Goal: Book appointment/travel/reservation

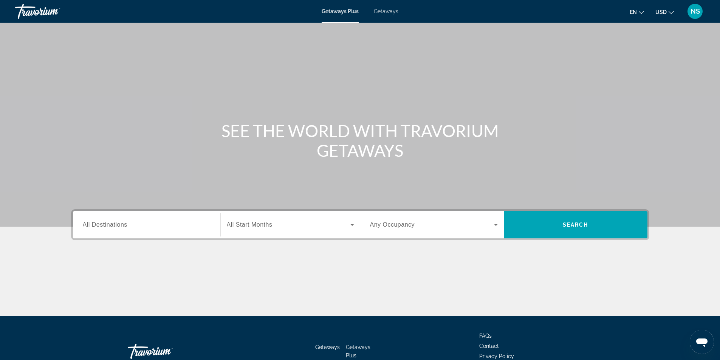
click at [376, 10] on span "Getaways" at bounding box center [386, 11] width 25 height 6
click at [110, 227] on span "All Destinations" at bounding box center [105, 224] width 45 height 6
click at [110, 227] on input "Destination All Destinations" at bounding box center [147, 225] width 128 height 9
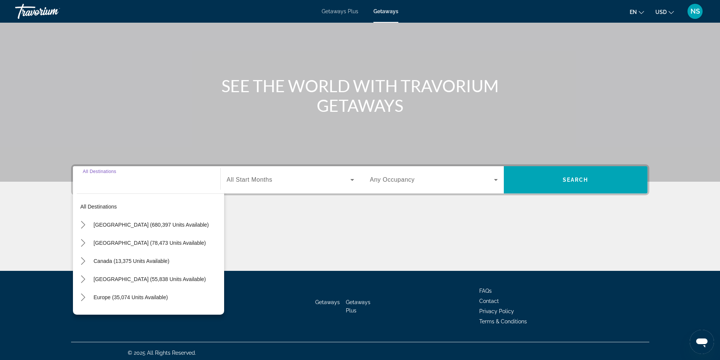
scroll to position [48, 0]
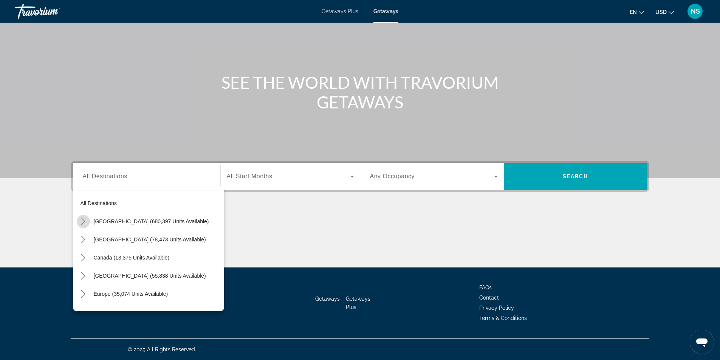
click at [82, 220] on icon "Toggle United States (680,397 units available) submenu" at bounding box center [83, 222] width 8 height 8
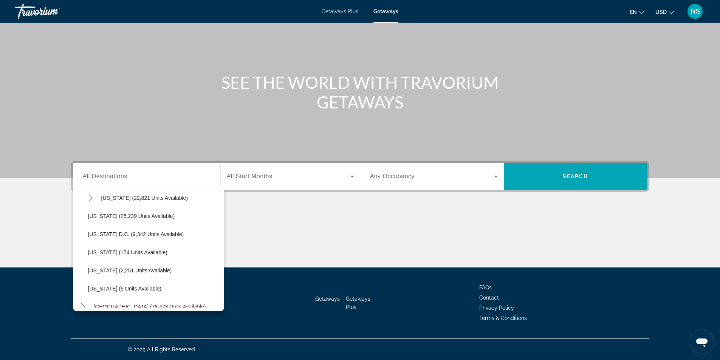
scroll to position [718, 0]
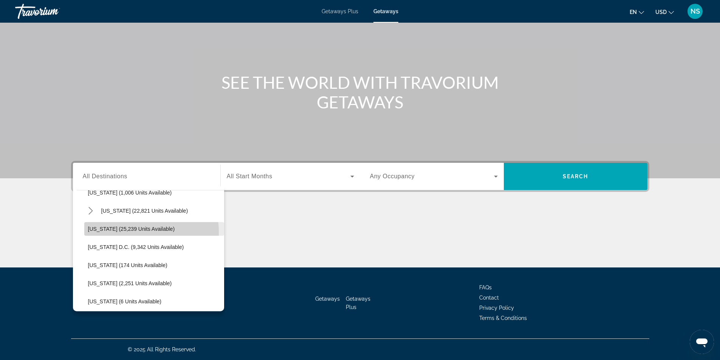
click at [136, 232] on span "Select destination: Washington (25,239 units available)" at bounding box center [154, 229] width 140 height 18
type input "**********"
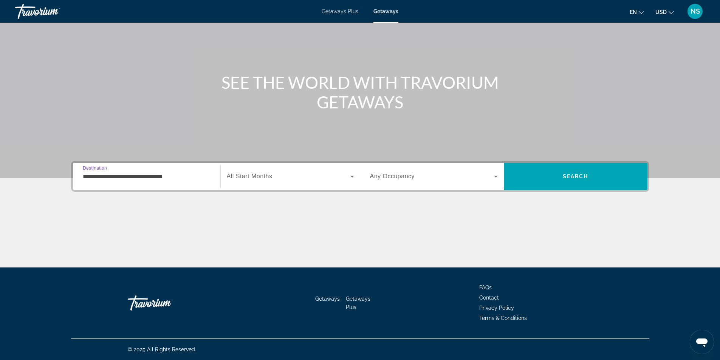
click at [497, 176] on icon "Search widget" at bounding box center [496, 177] width 4 height 2
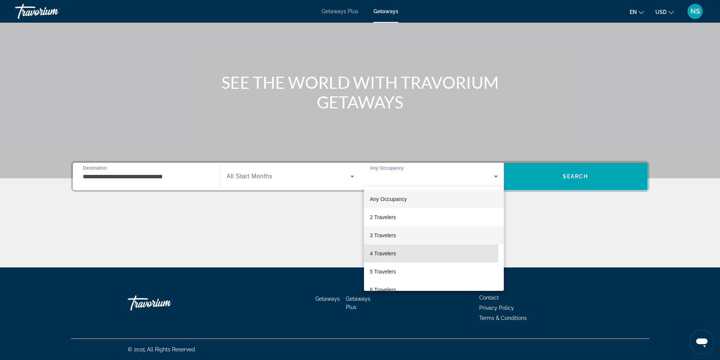
drag, startPoint x: 385, startPoint y: 252, endPoint x: 411, endPoint y: 227, distance: 36.4
click at [387, 252] on span "4 Travelers" at bounding box center [383, 253] width 26 height 9
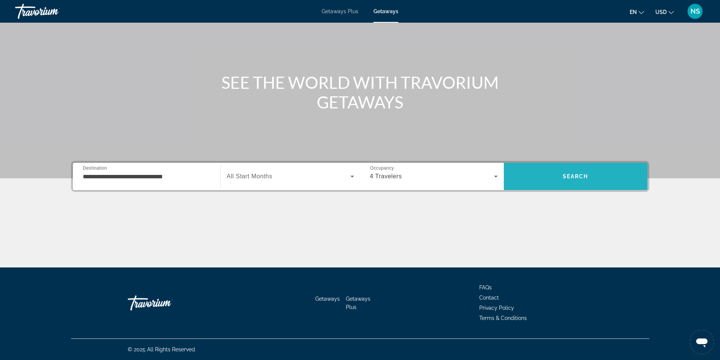
click at [555, 173] on span "Search" at bounding box center [576, 176] width 144 height 18
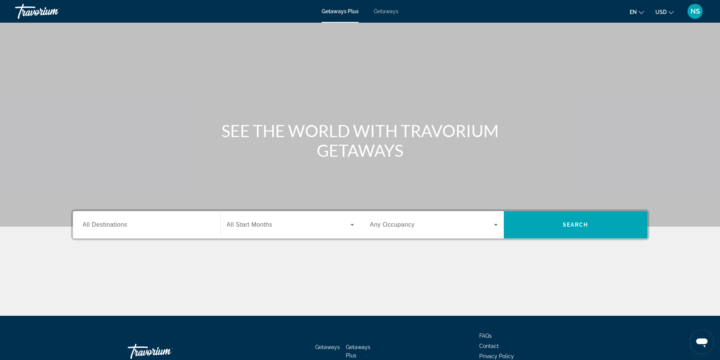
click at [385, 12] on span "Getaways" at bounding box center [386, 11] width 25 height 6
click at [104, 224] on span "All Destinations" at bounding box center [105, 224] width 45 height 6
click at [104, 224] on input "Destination All Destinations" at bounding box center [147, 225] width 128 height 9
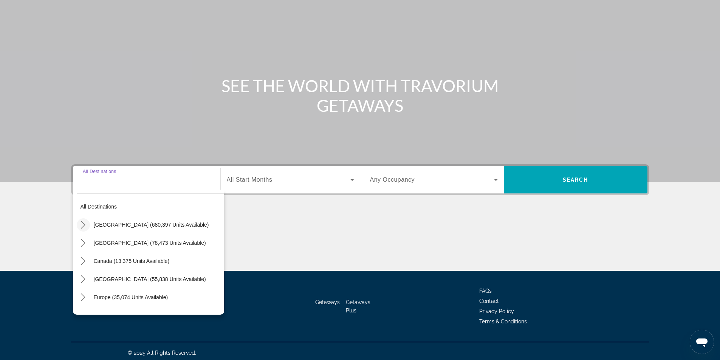
scroll to position [48, 0]
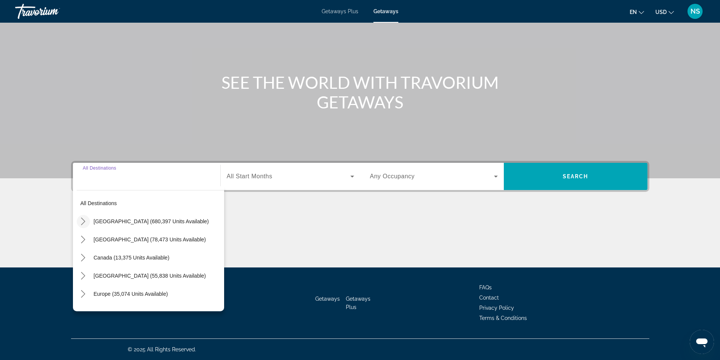
click at [81, 221] on icon "Toggle United States (680,397 units available) submenu" at bounding box center [83, 222] width 8 height 8
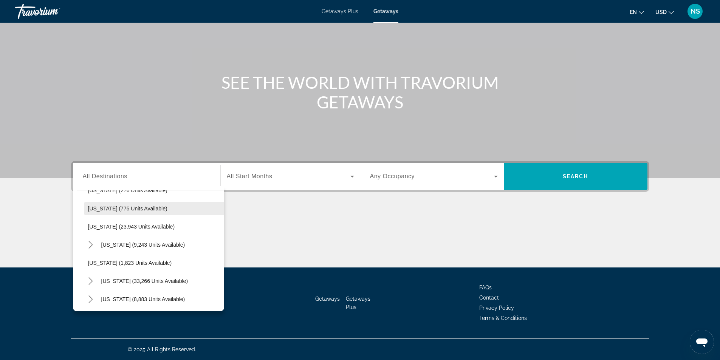
scroll to position [664, 0]
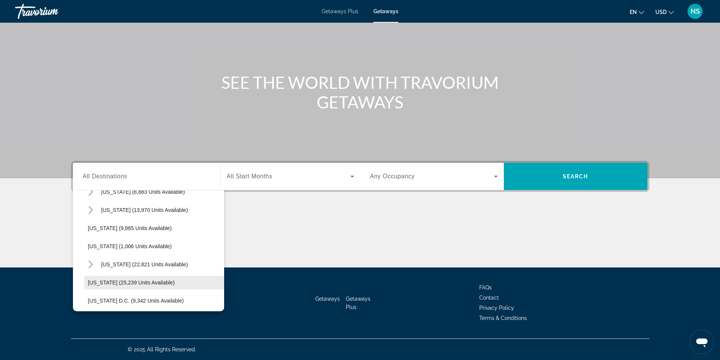
click at [107, 281] on span "[US_STATE] (25,239 units available)" at bounding box center [131, 283] width 87 height 6
type input "**********"
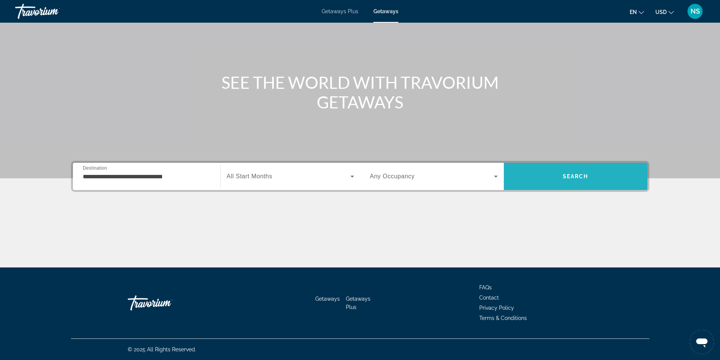
click at [554, 181] on span "Search" at bounding box center [576, 176] width 144 height 18
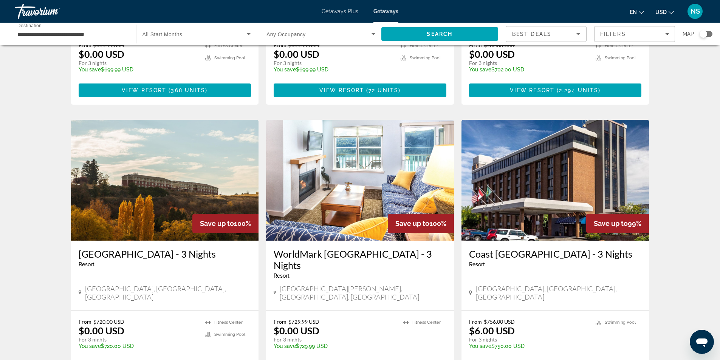
scroll to position [864, 0]
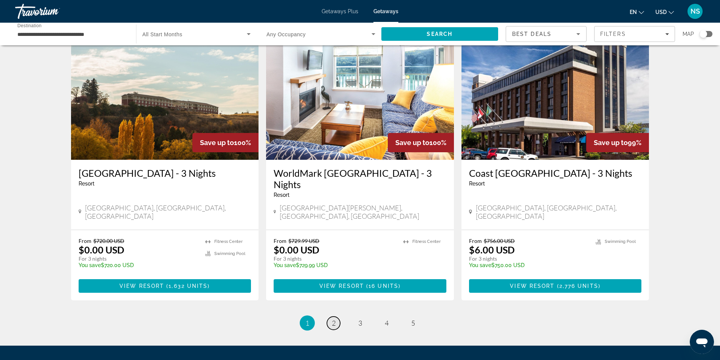
click at [332, 319] on span "2" at bounding box center [334, 323] width 4 height 8
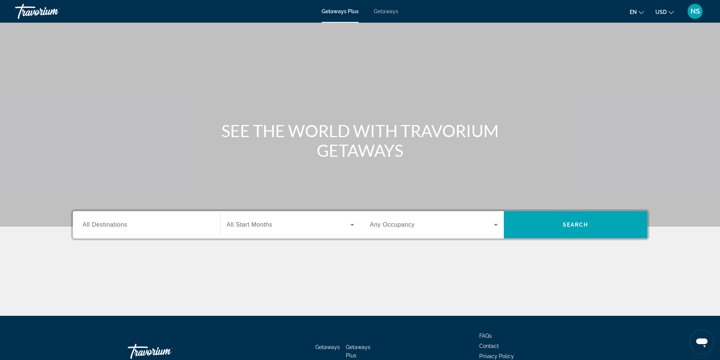
click at [389, 11] on span "Getaways" at bounding box center [386, 11] width 25 height 6
click at [101, 226] on span "All Destinations" at bounding box center [105, 224] width 45 height 6
click at [101, 226] on input "Destination All Destinations" at bounding box center [147, 225] width 128 height 9
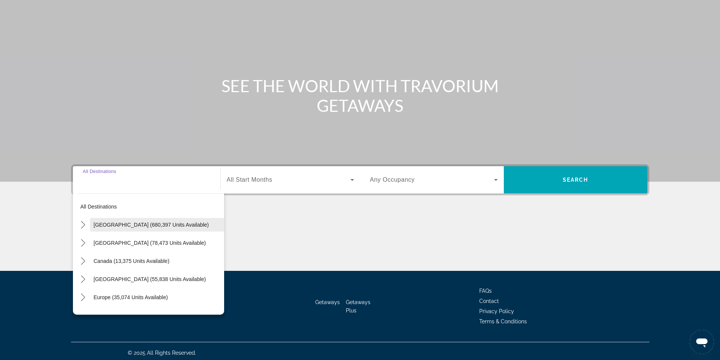
scroll to position [48, 0]
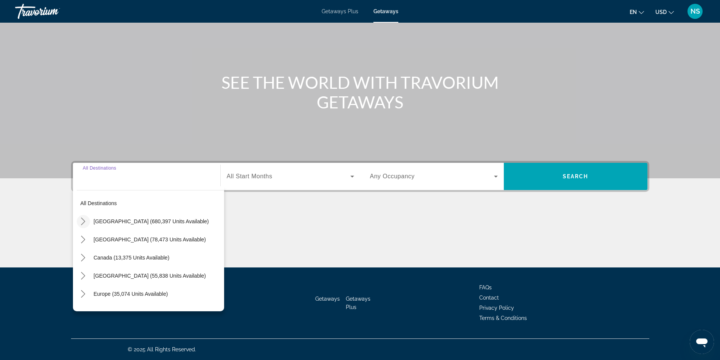
click at [82, 223] on icon "Toggle United States (680,397 units available) submenu" at bounding box center [83, 222] width 8 height 8
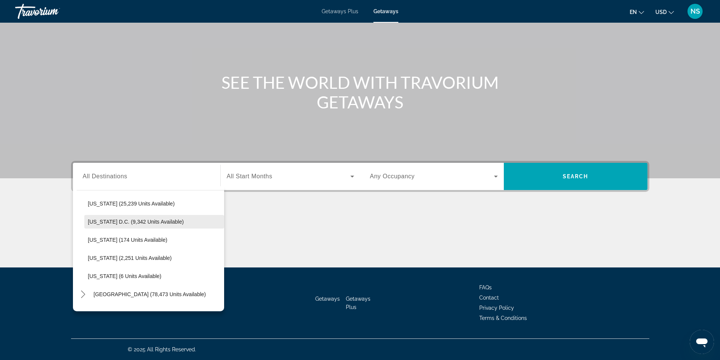
scroll to position [732, 0]
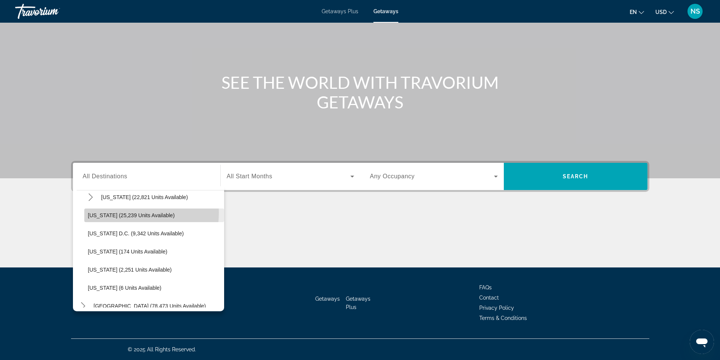
click at [123, 213] on span "[US_STATE] (25,239 units available)" at bounding box center [131, 215] width 87 height 6
type input "**********"
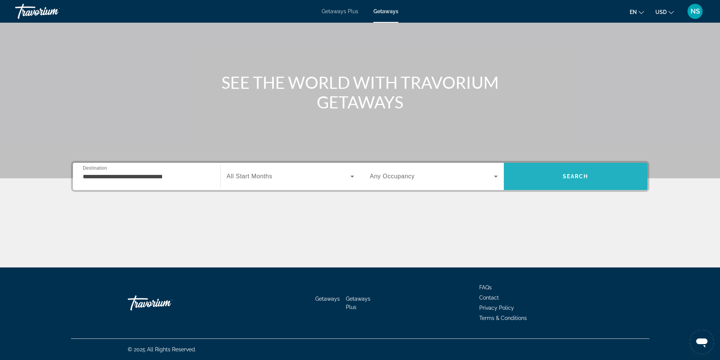
click at [574, 172] on span "Search" at bounding box center [576, 176] width 144 height 18
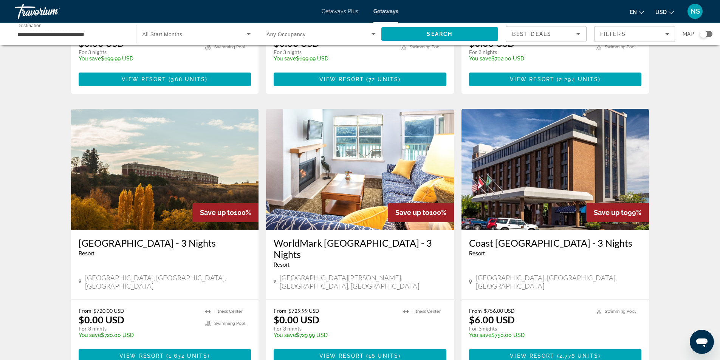
scroll to position [864, 0]
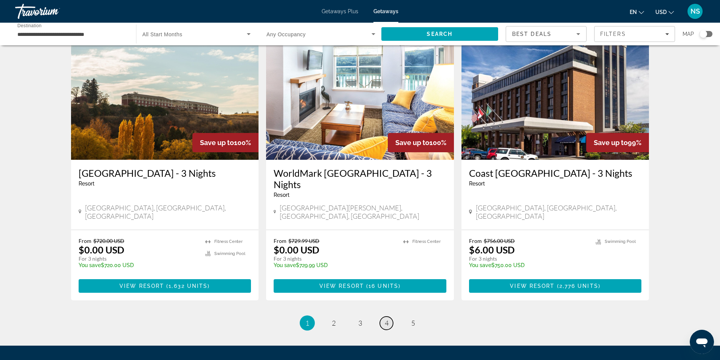
click at [388, 319] on span "4" at bounding box center [387, 323] width 4 height 8
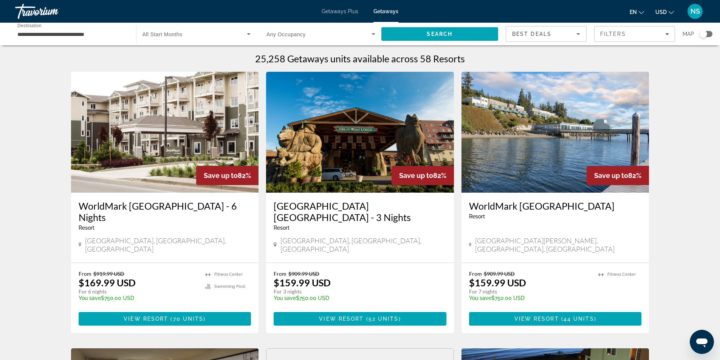
scroll to position [38, 0]
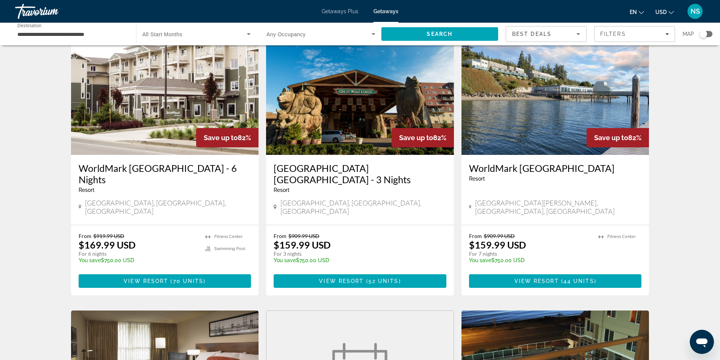
click at [371, 151] on img "Main content" at bounding box center [360, 94] width 188 height 121
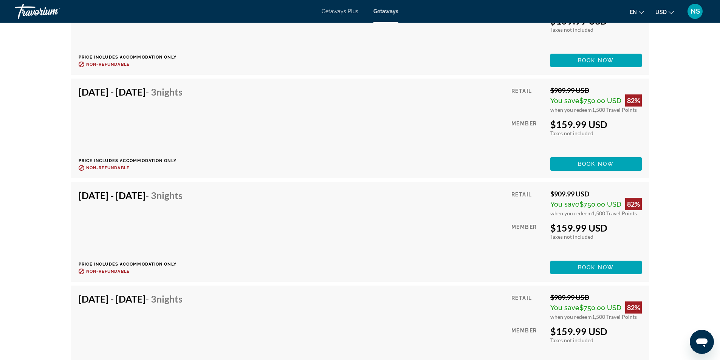
scroll to position [1857, 0]
